Goal: Navigation & Orientation: Go to known website

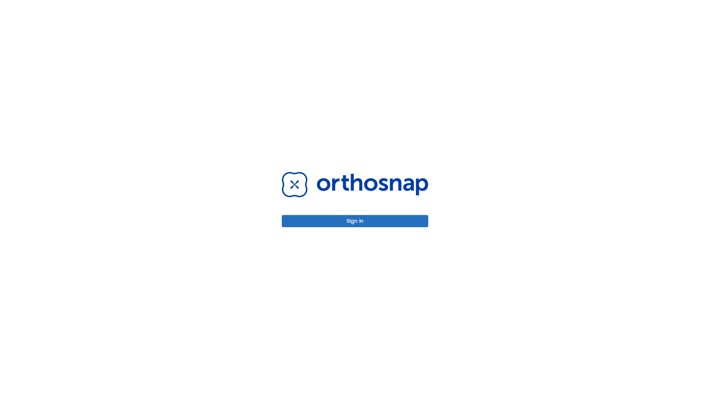
click at [355, 221] on button "Sign in" at bounding box center [355, 221] width 146 height 12
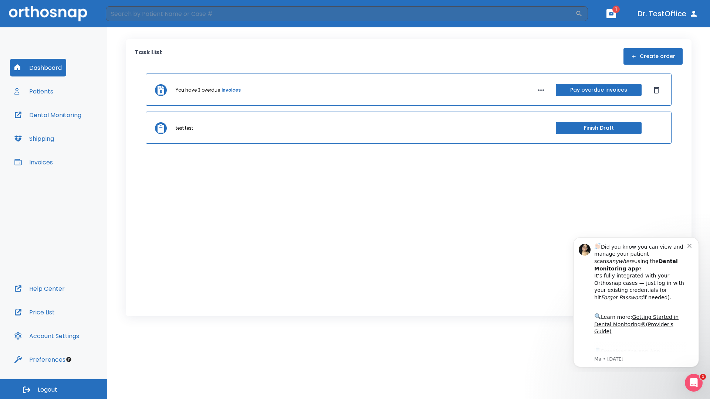
click at [54, 389] on span "Logout" at bounding box center [48, 390] width 20 height 8
